Goal: Information Seeking & Learning: Learn about a topic

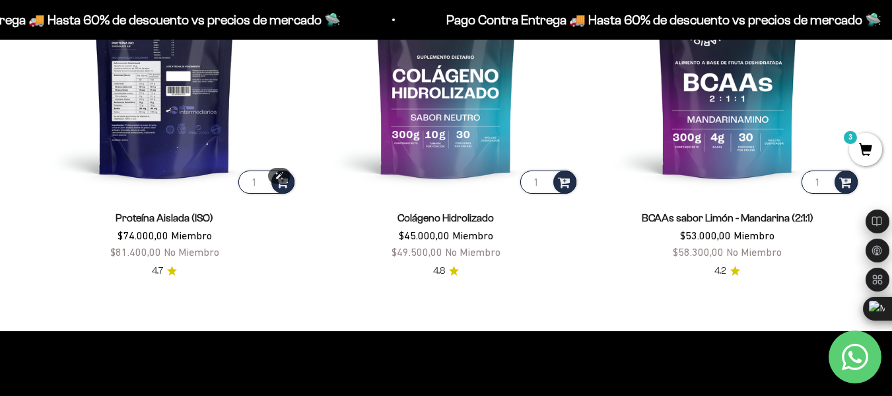
scroll to position [991, 0]
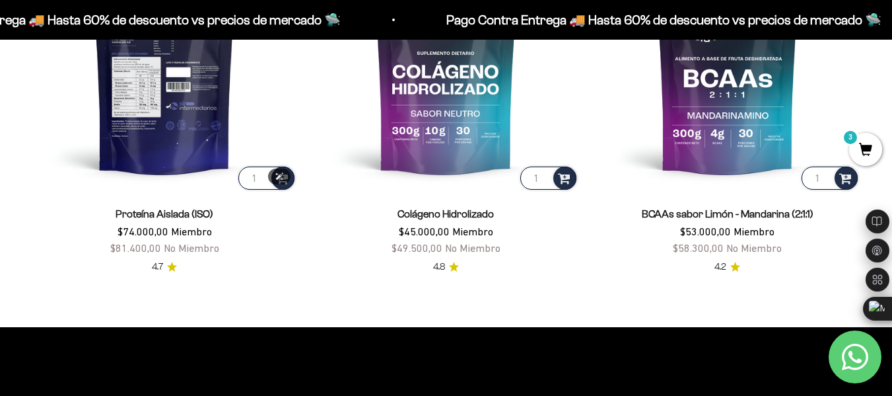
click at [179, 160] on img at bounding box center [165, 59] width 266 height 266
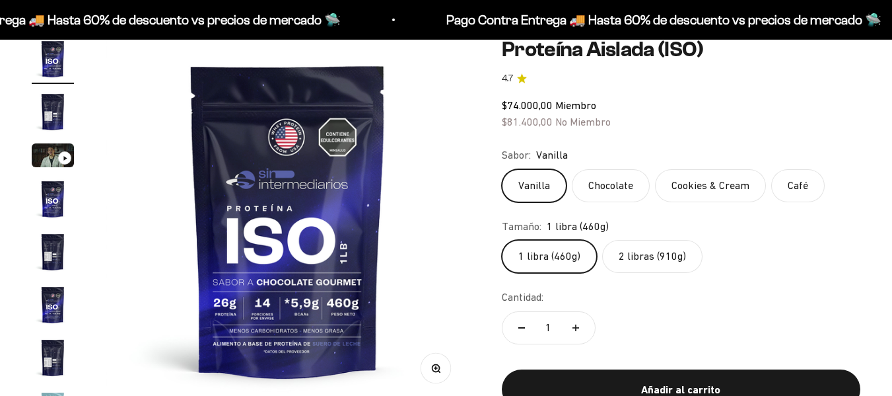
click at [646, 252] on label "2 libras (910g)" at bounding box center [652, 256] width 100 height 33
click at [502, 240] on input "2 libras (910g)" at bounding box center [501, 239] width 1 height 1
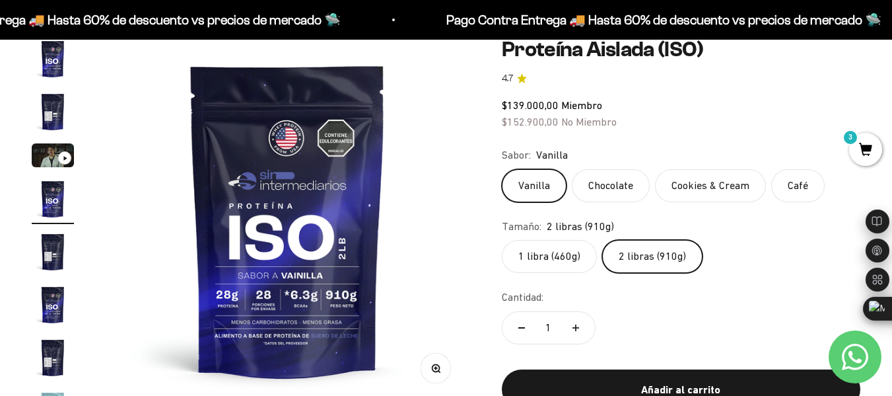
click at [606, 176] on label "Chocolate" at bounding box center [611, 185] width 78 height 33
click at [502, 169] on input "Chocolate" at bounding box center [501, 168] width 1 height 1
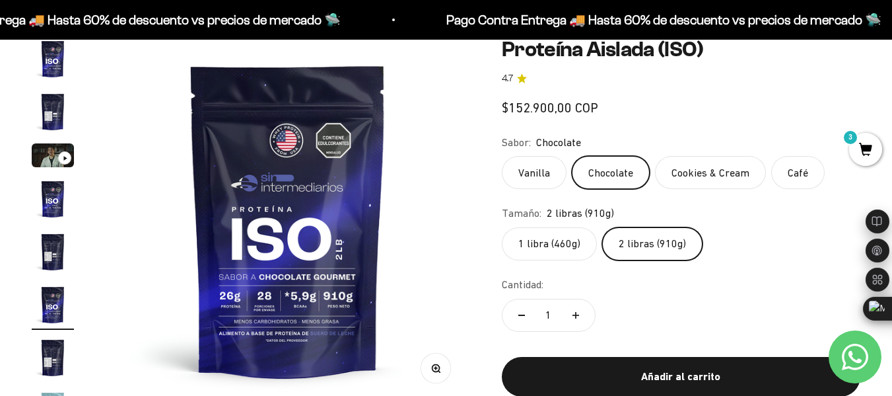
scroll to position [24, 0]
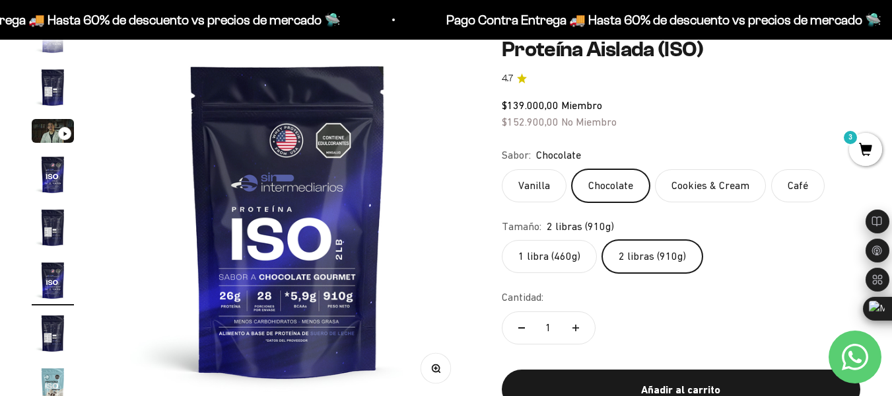
click at [721, 182] on label "Cookies & Cream" at bounding box center [710, 185] width 111 height 33
click at [502, 169] on input "Cookies & Cream" at bounding box center [501, 168] width 1 height 1
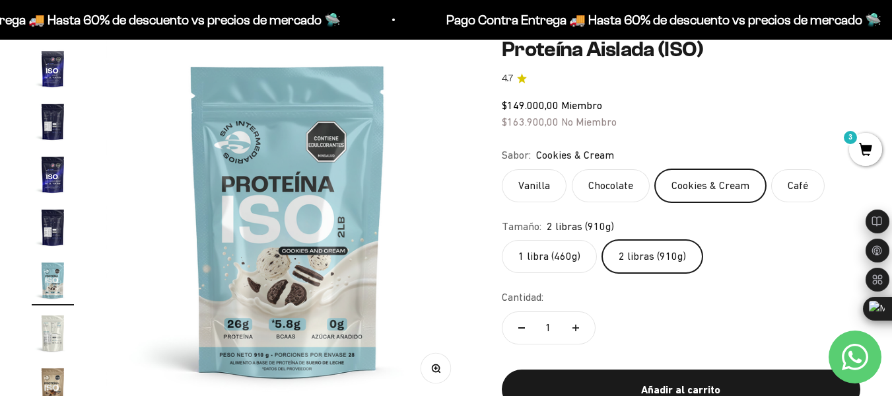
click at [880, 147] on span "3" at bounding box center [865, 149] width 33 height 33
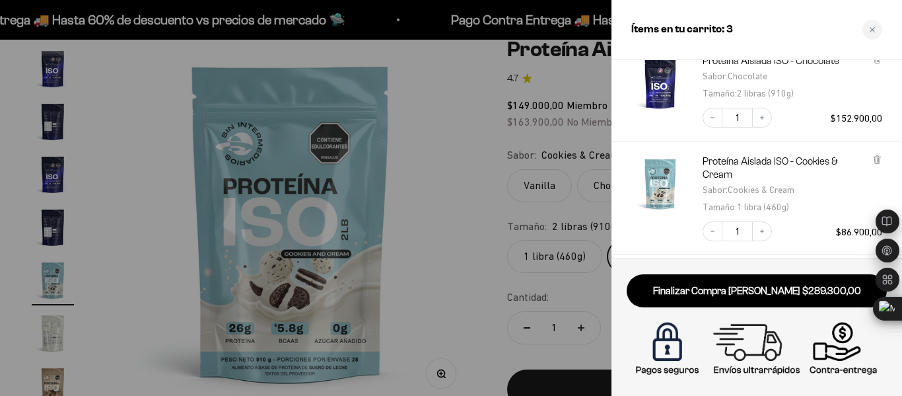
scroll to position [131, 0]
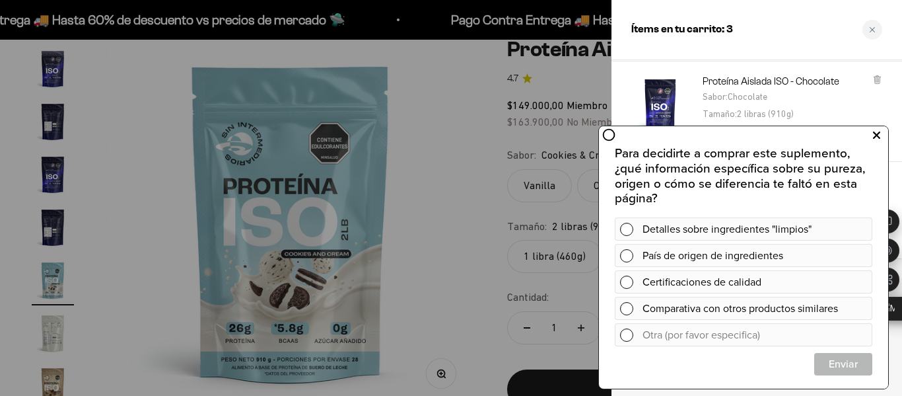
click at [877, 133] on icon at bounding box center [876, 135] width 7 height 17
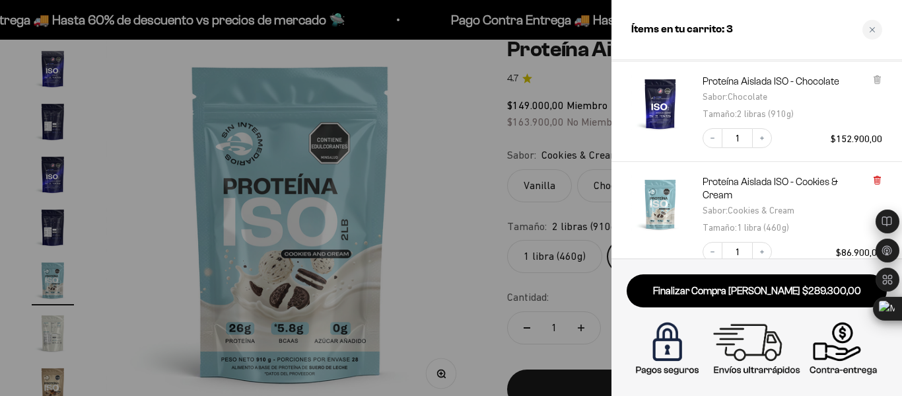
click at [877, 178] on icon at bounding box center [877, 180] width 5 height 7
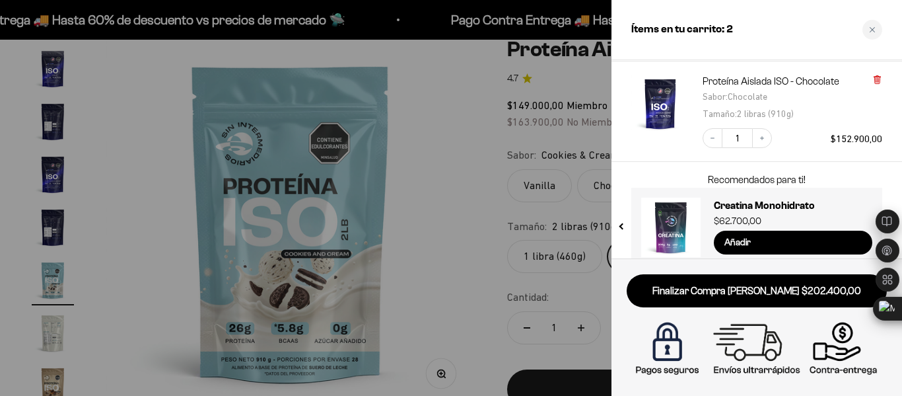
click at [878, 79] on icon at bounding box center [877, 80] width 5 height 7
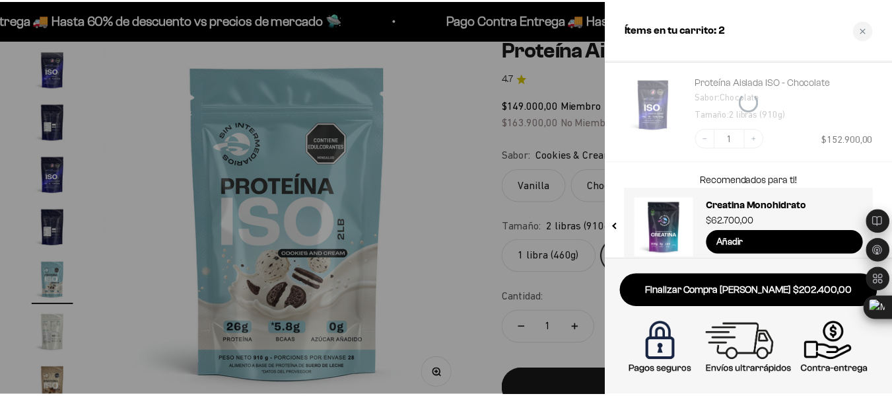
scroll to position [76, 0]
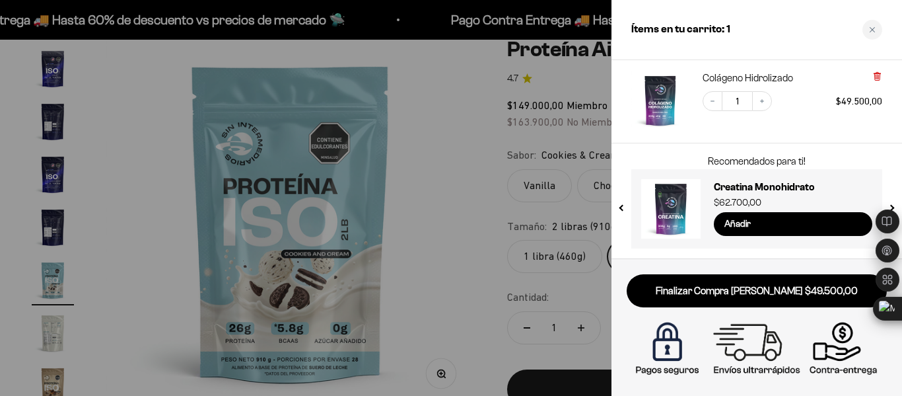
click at [877, 77] on icon at bounding box center [877, 76] width 5 height 7
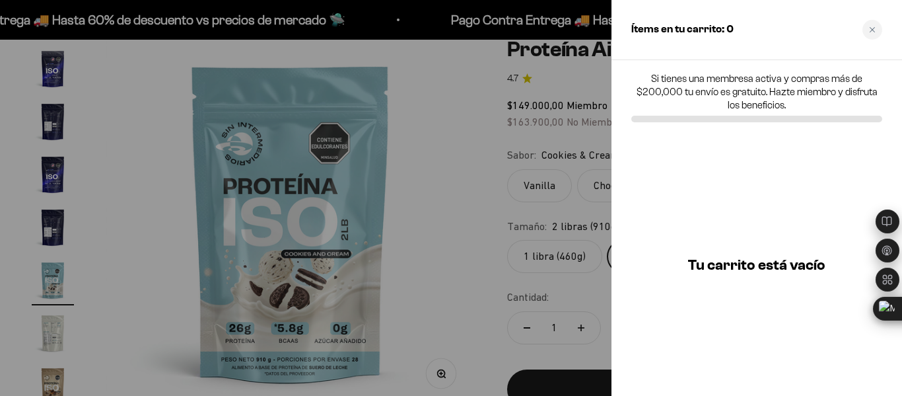
click at [397, 104] on div at bounding box center [451, 198] width 902 height 396
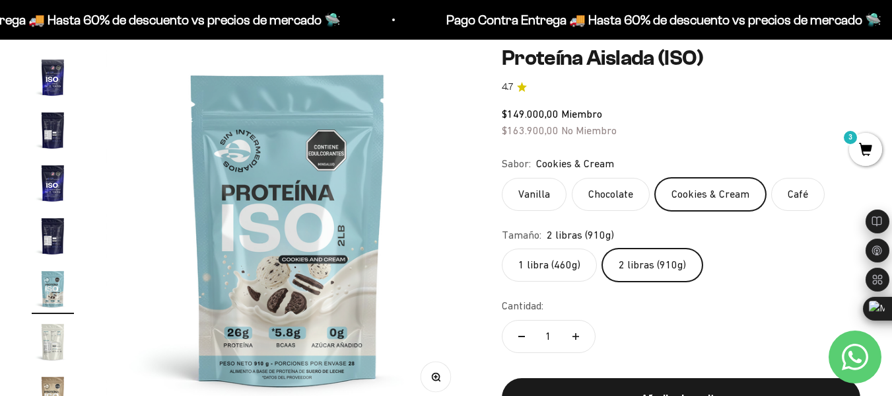
scroll to position [198, 0]
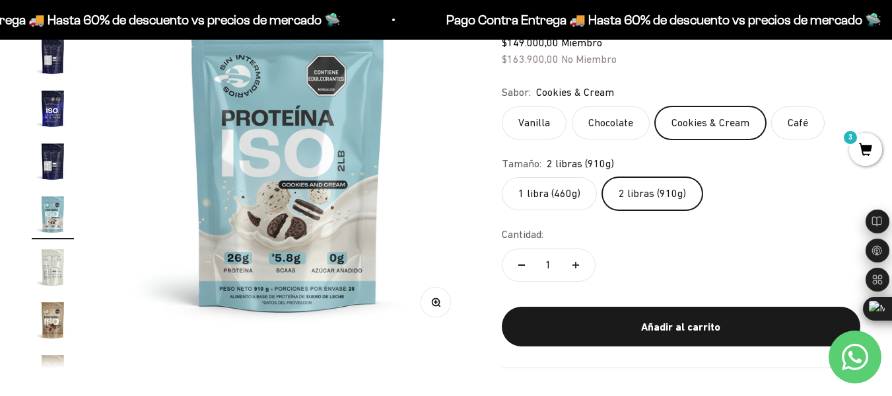
click at [554, 192] on label "1 libra (460g)" at bounding box center [549, 193] width 95 height 33
click at [502, 177] on input "1 libra (460g)" at bounding box center [501, 176] width 1 height 1
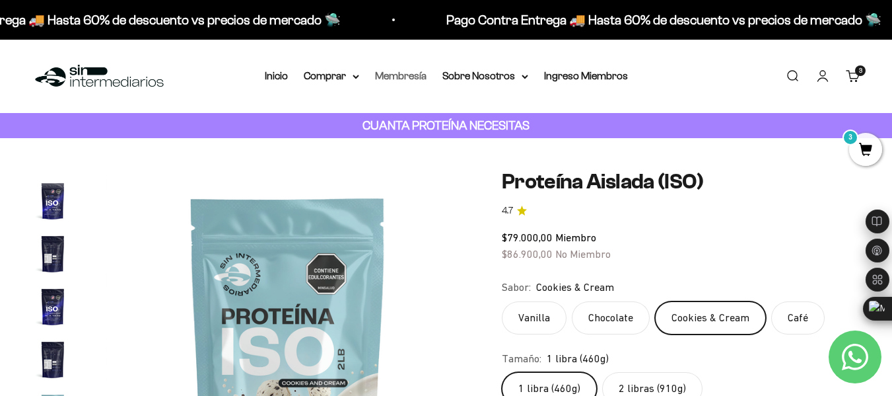
click at [401, 77] on link "Membresía" at bounding box center [401, 75] width 52 height 11
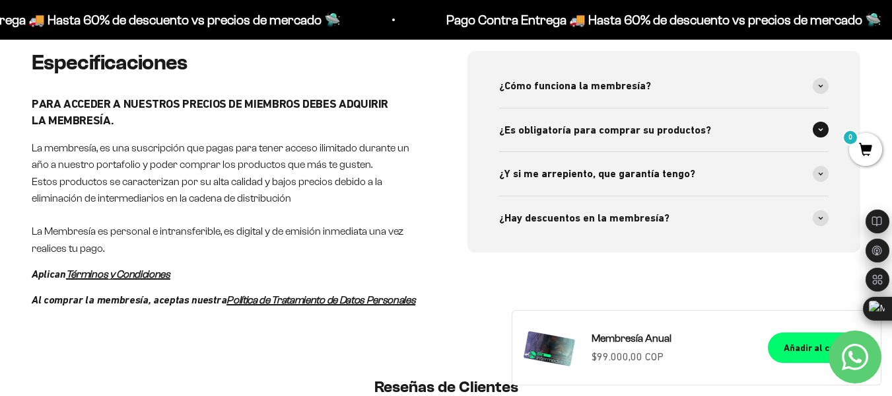
click at [601, 131] on span "¿Es obligatoría para comprar su productos?" at bounding box center [605, 130] width 212 height 17
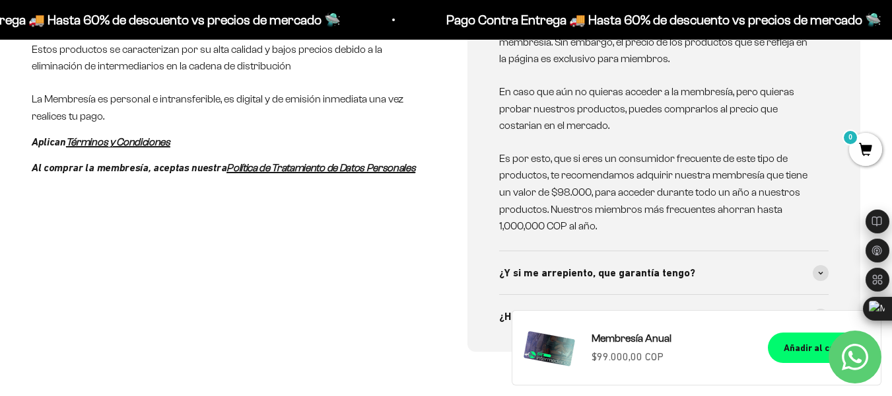
scroll to position [787, 0]
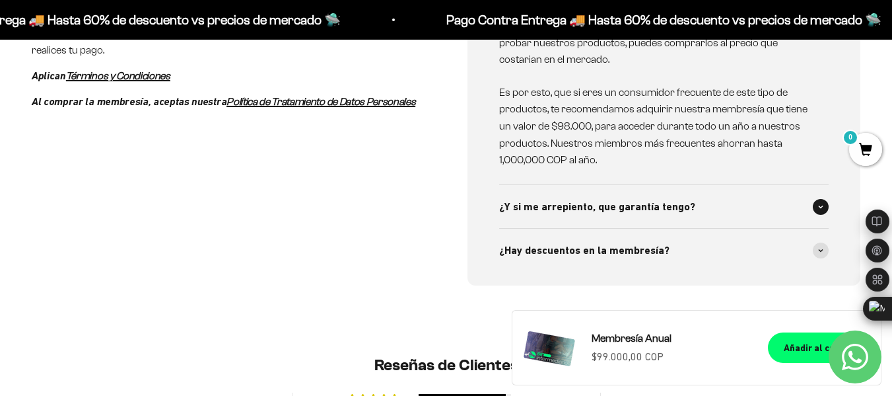
click at [600, 207] on span "¿Y si me arrepiento, que garantía tengo?" at bounding box center [597, 206] width 196 height 17
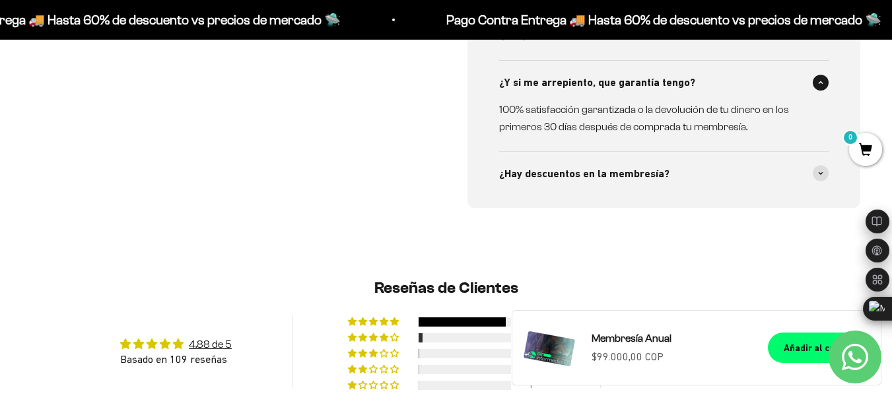
scroll to position [919, 0]
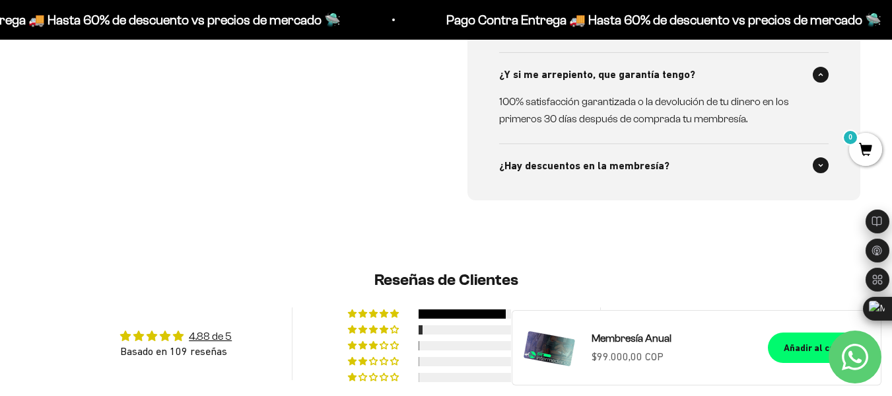
click at [605, 174] on div "¿Hay descuentos en la membresía?" at bounding box center [664, 166] width 330 height 44
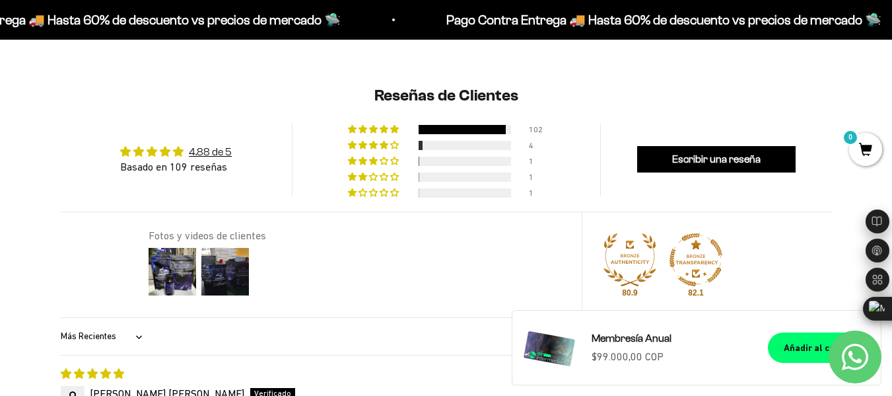
scroll to position [1316, 0]
